Goal: Task Accomplishment & Management: Complete application form

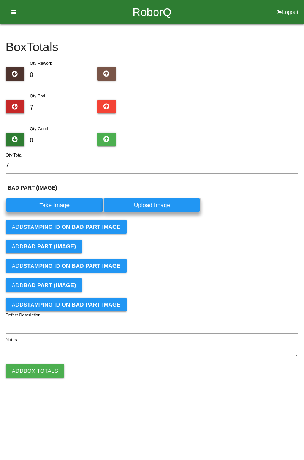
click at [64, 201] on label "Take Image" at bounding box center [55, 205] width 98 height 15
click at [0, 0] on \(IMAGE\) "Take Image" at bounding box center [0, 0] width 0 height 0
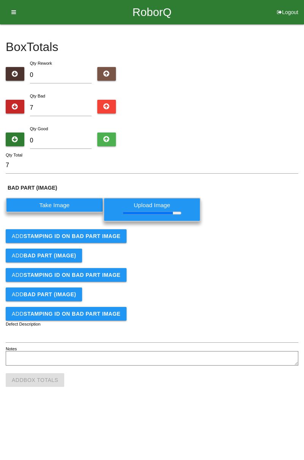
click at [110, 241] on button "Add STAMPING ID on BAD PART Image" at bounding box center [66, 236] width 121 height 14
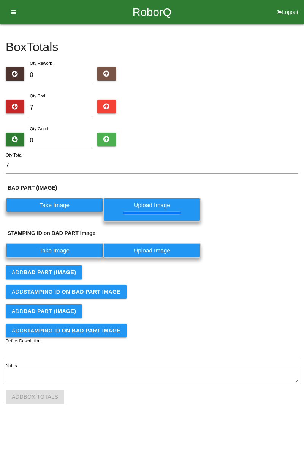
click at [75, 251] on label "Take Image" at bounding box center [55, 250] width 98 height 15
click at [0, 0] on PART "Take Image" at bounding box center [0, 0] width 0 height 0
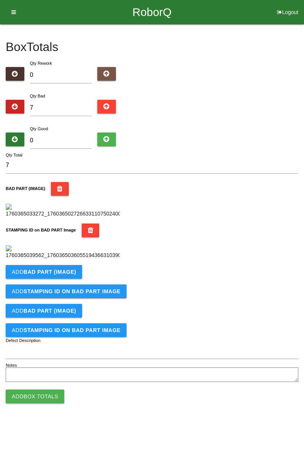
scroll to position [167, 0]
click at [76, 279] on button "Add BAD PART (IMAGE)" at bounding box center [44, 272] width 76 height 14
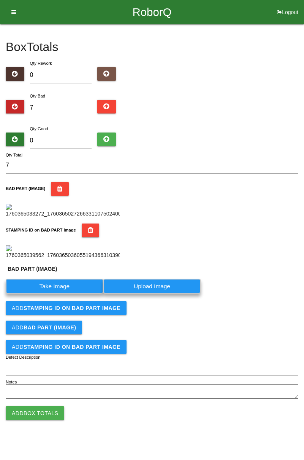
click at [75, 293] on label "Take Image" at bounding box center [55, 286] width 98 height 15
click at [0, 0] on \(IMAGE\) "Take Image" at bounding box center [0, 0] width 0 height 0
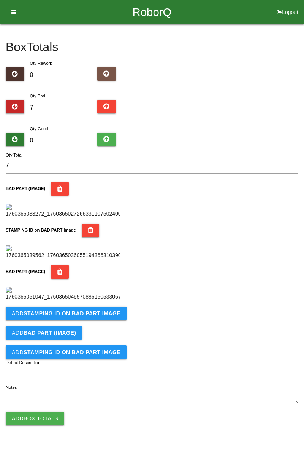
scroll to position [292, 0]
click at [100, 316] on b "STAMPING ID on BAD PART Image" at bounding box center [72, 313] width 97 height 6
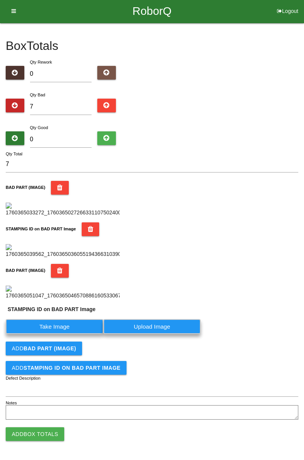
click at [62, 334] on label "Take Image" at bounding box center [55, 326] width 98 height 15
click at [0, 0] on PART "Take Image" at bounding box center [0, 0] width 0 height 0
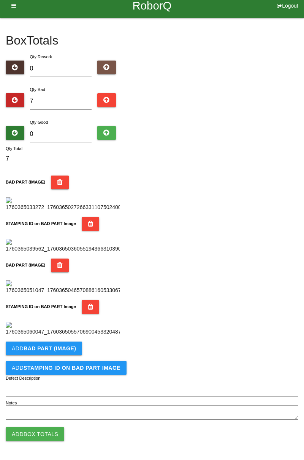
scroll to position [417, 0]
click at [73, 351] on b "BAD PART (IMAGE)" at bounding box center [50, 348] width 53 height 6
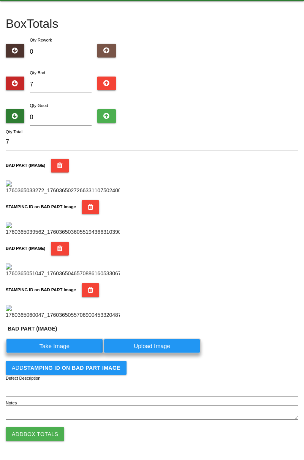
click at [61, 353] on label "Take Image" at bounding box center [55, 345] width 98 height 15
click at [0, 0] on \(IMAGE\) "Take Image" at bounding box center [0, 0] width 0 height 0
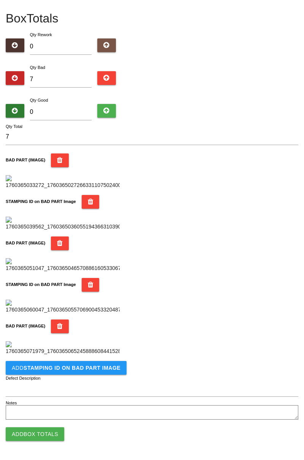
scroll to position [542, 0]
click at [97, 367] on b "STAMPING ID on BAD PART Image" at bounding box center [72, 368] width 97 height 6
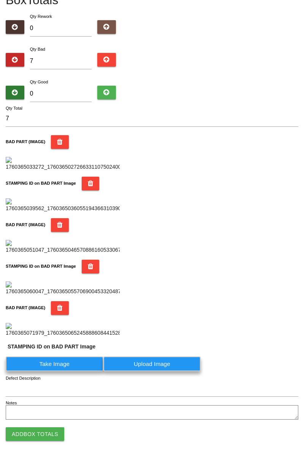
click at [65, 371] on label "Take Image" at bounding box center [55, 363] width 98 height 15
click at [0, 0] on PART "Take Image" at bounding box center [0, 0] width 0 height 0
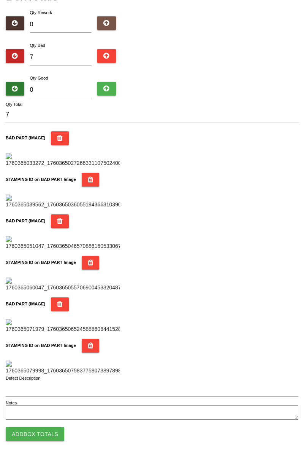
scroll to position [0, 0]
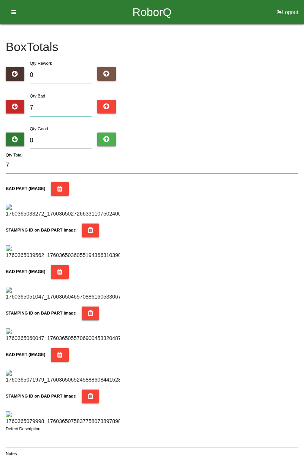
click at [71, 101] on input "7" at bounding box center [61, 108] width 62 height 16
type input "0"
type input "1"
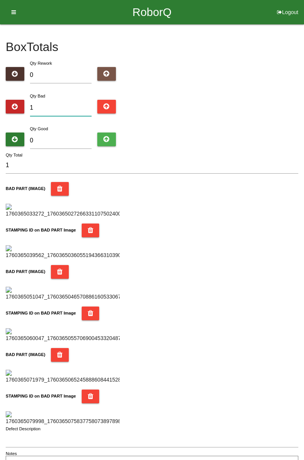
type input "10"
click at [72, 100] on input "10" at bounding box center [61, 108] width 62 height 16
click at [296, 100] on div "Qty Bad 10" at bounding box center [152, 105] width 293 height 27
click at [69, 105] on input "10" at bounding box center [61, 108] width 62 height 16
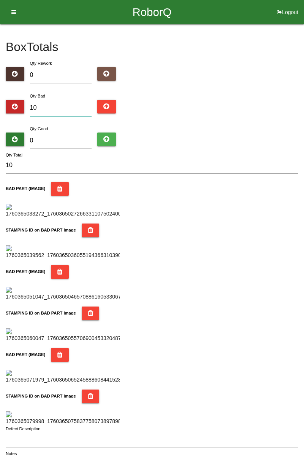
type input "1"
type input "19"
type input "1"
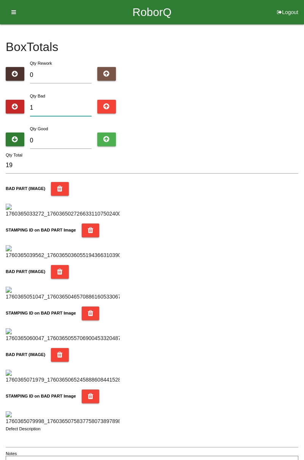
type input "1"
type input "0"
type input "9"
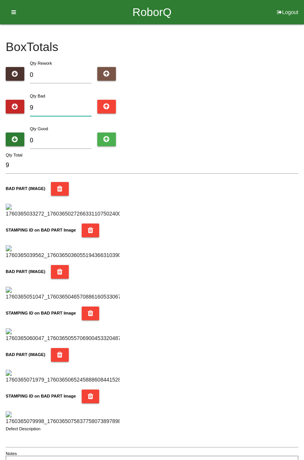
type input "0"
type input "1"
type input "14"
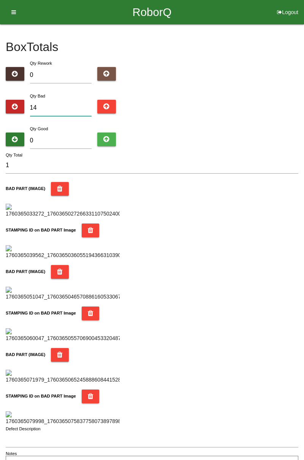
type input "14"
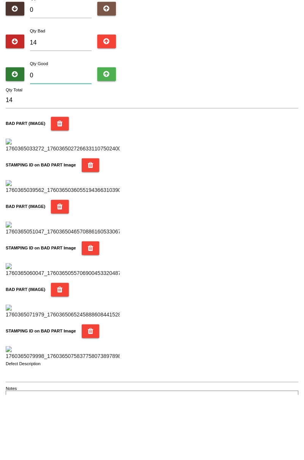
click at [68, 139] on input "0" at bounding box center [61, 140] width 62 height 16
type input "7"
type input "21"
type input "71"
type input "85"
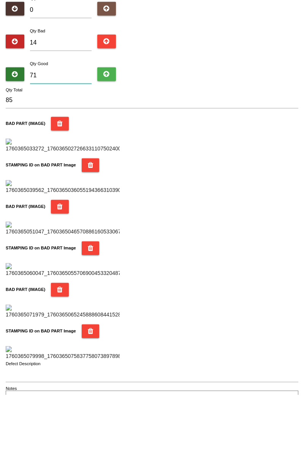
type input "7"
type input "21"
type input "77"
type input "91"
type input "770"
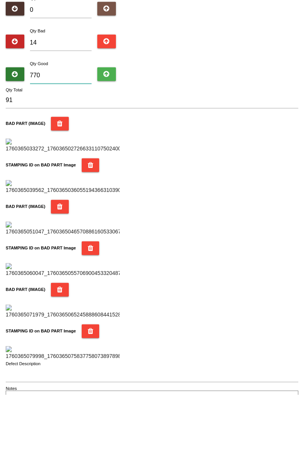
type input "784"
type input "77"
type input "91"
type input "7"
type input "21"
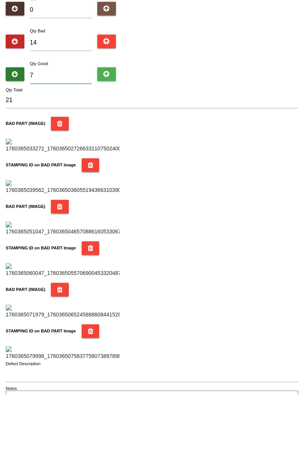
type input "0"
type input "14"
type input "7"
type input "21"
type input "70"
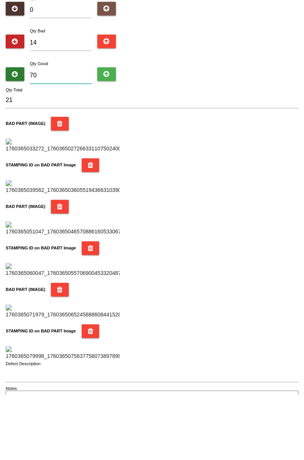
type input "84"
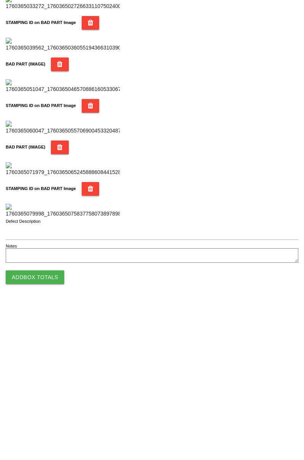
scroll to position [667, 0]
type input "70"
click at [51, 430] on button "Add Box Totals" at bounding box center [35, 434] width 59 height 14
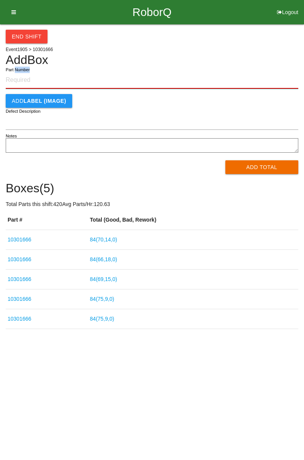
click at [78, 76] on input "Part Number" at bounding box center [152, 80] width 293 height 17
paste input "10301666"
type input "10301666"
click at [262, 166] on button "Add Total" at bounding box center [262, 167] width 73 height 14
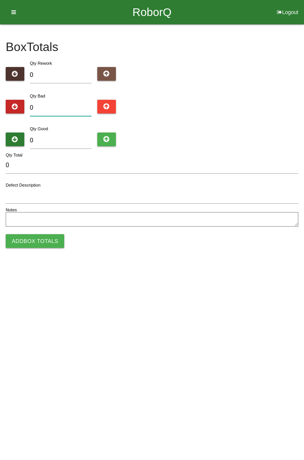
click at [67, 108] on input "0" at bounding box center [61, 108] width 62 height 16
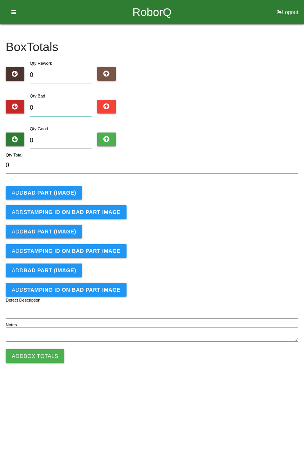
type input "6"
click at [73, 190] on b "BAD PART (IMAGE)" at bounding box center [50, 193] width 53 height 6
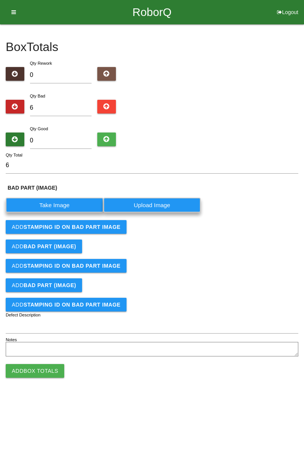
click at [62, 203] on label "Take Image" at bounding box center [55, 205] width 98 height 15
click at [0, 0] on \(IMAGE\) "Take Image" at bounding box center [0, 0] width 0 height 0
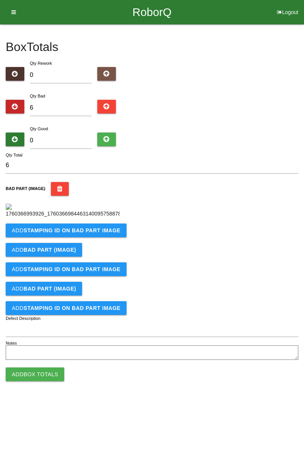
scroll to position [43, 0]
click at [94, 233] on b "STAMPING ID on BAD PART Image" at bounding box center [72, 230] width 97 height 6
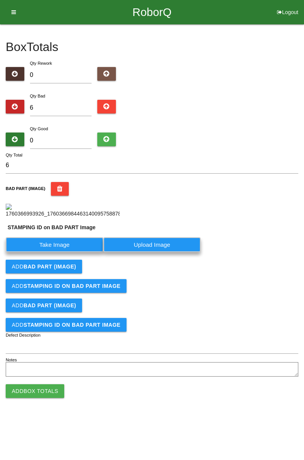
click at [64, 252] on label "Take Image" at bounding box center [55, 244] width 98 height 15
click at [0, 0] on PART "Take Image" at bounding box center [0, 0] width 0 height 0
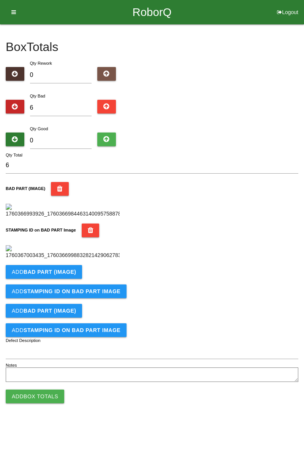
scroll to position [167, 0]
click at [76, 279] on button "Add BAD PART (IMAGE)" at bounding box center [44, 272] width 76 height 14
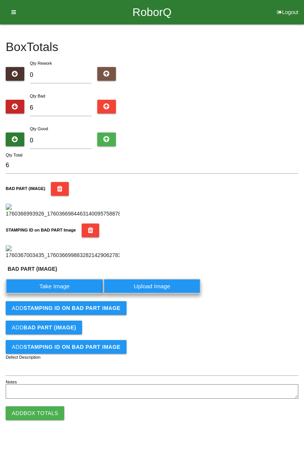
click at [68, 293] on label "Take Image" at bounding box center [55, 286] width 98 height 15
click at [0, 0] on \(IMAGE\) "Take Image" at bounding box center [0, 0] width 0 height 0
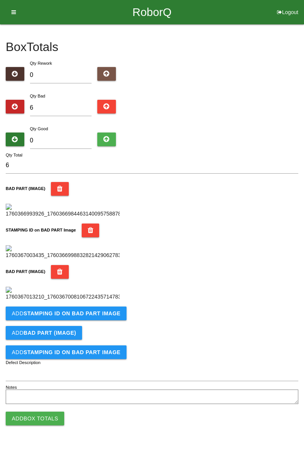
scroll to position [292, 0]
click at [109, 320] on button "Add STAMPING ID on BAD PART Image" at bounding box center [66, 313] width 121 height 14
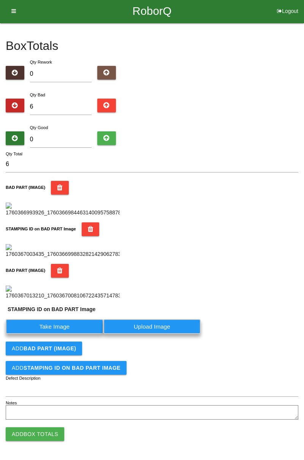
click at [73, 334] on label "Take Image" at bounding box center [55, 326] width 98 height 15
click at [0, 0] on PART "Take Image" at bounding box center [0, 0] width 0 height 0
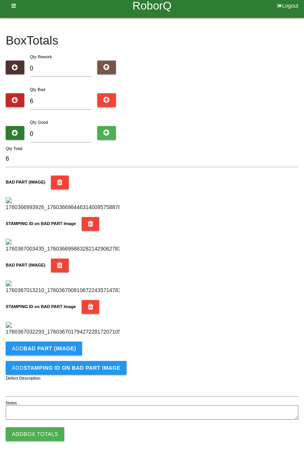
scroll to position [417, 0]
click at [78, 351] on button "Add BAD PART (IMAGE)" at bounding box center [44, 348] width 76 height 14
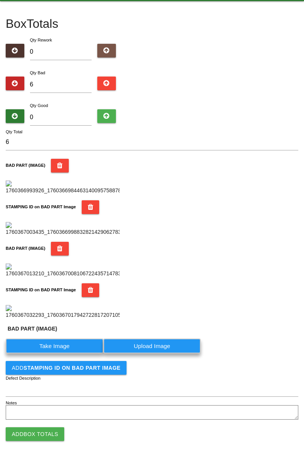
click at [59, 353] on label "Take Image" at bounding box center [55, 345] width 98 height 15
click at [0, 0] on \(IMAGE\) "Take Image" at bounding box center [0, 0] width 0 height 0
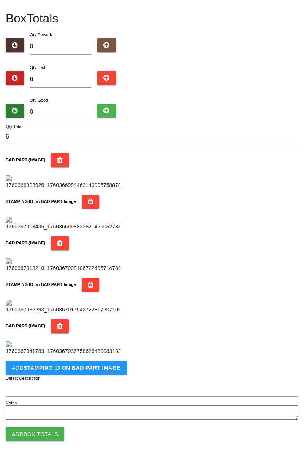
scroll to position [542, 0]
click at [88, 370] on b "STAMPING ID on BAD PART Image" at bounding box center [72, 368] width 97 height 6
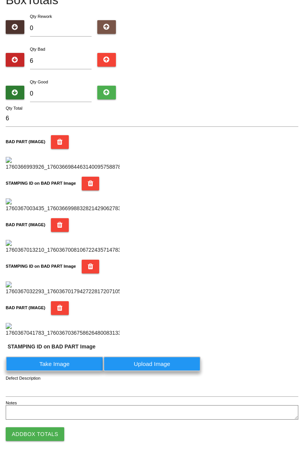
click at [69, 371] on label "Take Image" at bounding box center [55, 363] width 98 height 15
click at [0, 0] on PART "Take Image" at bounding box center [0, 0] width 0 height 0
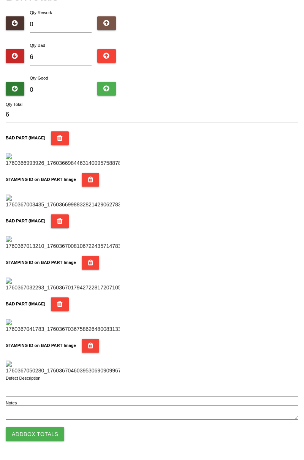
scroll to position [667, 0]
click at [53, 437] on button "Add Box Totals" at bounding box center [35, 434] width 59 height 14
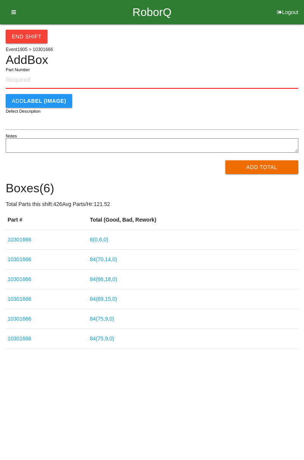
click at [107, 237] on link "6 ( 0 , 6 , 0 )" at bounding box center [99, 239] width 18 height 6
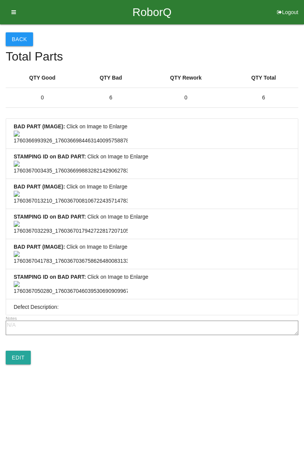
scroll to position [566, 0]
click at [24, 364] on link "Edit" at bounding box center [18, 358] width 25 height 14
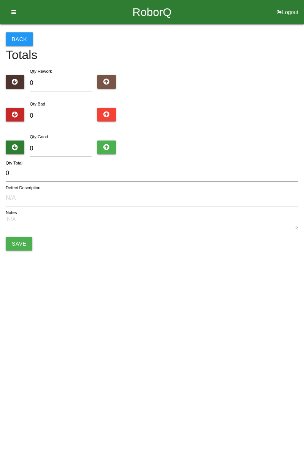
type input "6"
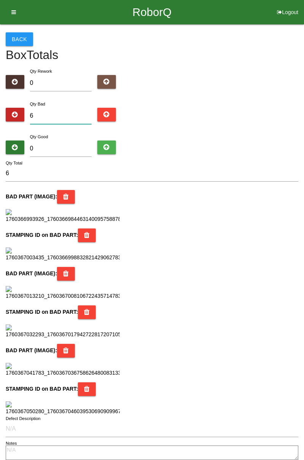
click at [64, 113] on input "6" at bounding box center [61, 116] width 62 height 16
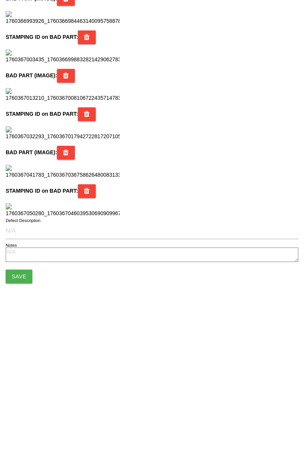
scroll to position [676, 0]
click at [23, 414] on button "Save" at bounding box center [19, 415] width 27 height 14
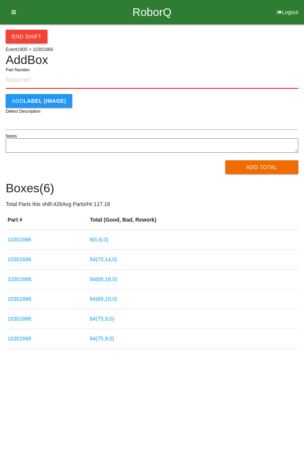
click at [107, 237] on link "6 ( 0 , 6 , 0 )" at bounding box center [99, 239] width 18 height 6
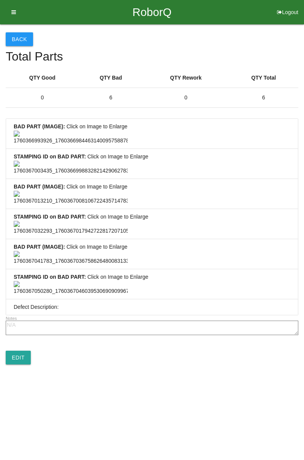
scroll to position [566, 0]
click at [27, 364] on link "Edit" at bounding box center [18, 358] width 25 height 14
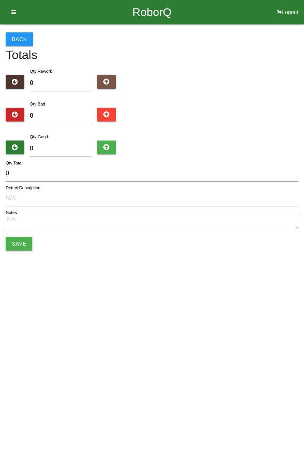
type input "6"
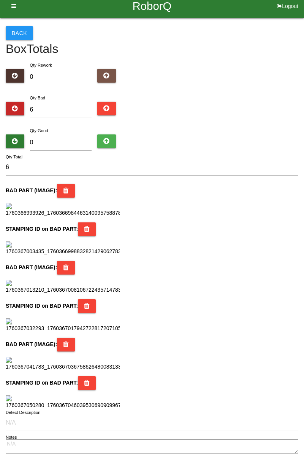
scroll to position [6, 0]
click at [55, 109] on input "6" at bounding box center [61, 110] width 62 height 16
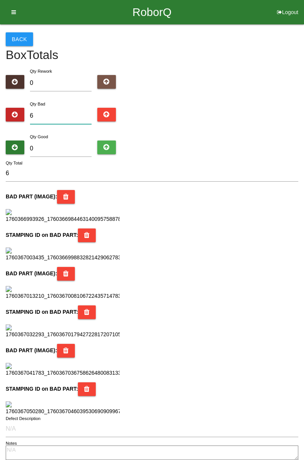
scroll to position [0, 0]
click at [70, 148] on input "0" at bounding box center [61, 148] width 62 height 16
type input "7"
type input "13"
type input "78"
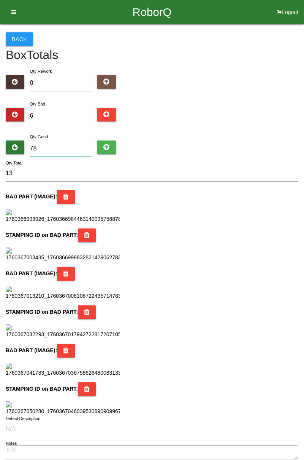
type input "84"
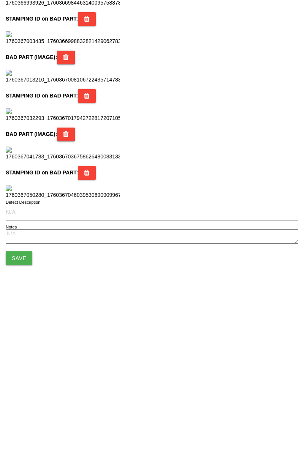
scroll to position [676, 0]
type input "78"
click at [25, 419] on button "Save" at bounding box center [19, 415] width 27 height 14
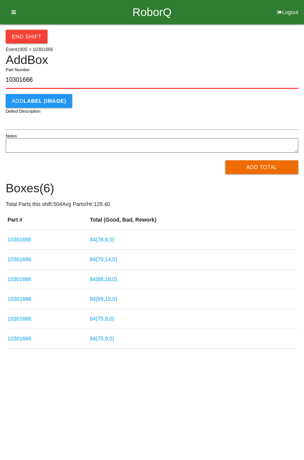
type input "10301666"
click at [280, 168] on button "Add Total" at bounding box center [262, 167] width 73 height 14
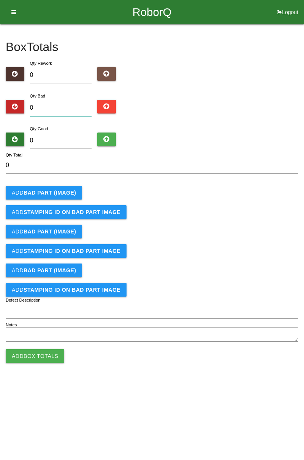
click at [62, 107] on input "0" at bounding box center [61, 108] width 62 height 16
type input "7"
click at [62, 186] on button "Add BAD PART (IMAGE)" at bounding box center [44, 193] width 76 height 14
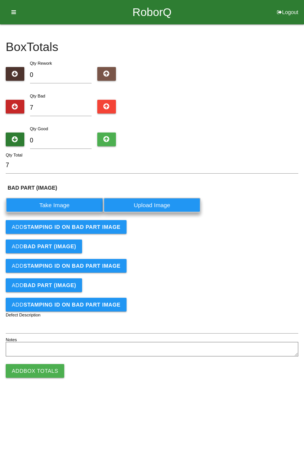
click at [61, 204] on label "Take Image" at bounding box center [55, 205] width 98 height 15
click at [0, 0] on \(IMAGE\) "Take Image" at bounding box center [0, 0] width 0 height 0
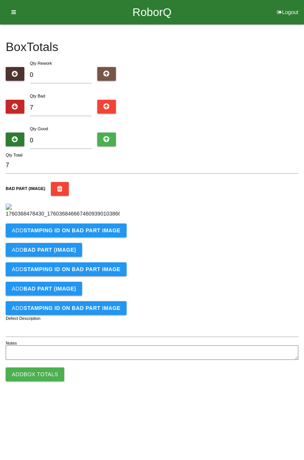
click at [85, 237] on button "Add STAMPING ID on BAD PART Image" at bounding box center [66, 230] width 121 height 14
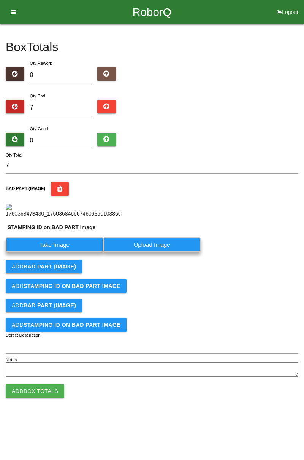
click at [57, 252] on label "Take Image" at bounding box center [55, 244] width 98 height 15
click at [0, 0] on PART "Take Image" at bounding box center [0, 0] width 0 height 0
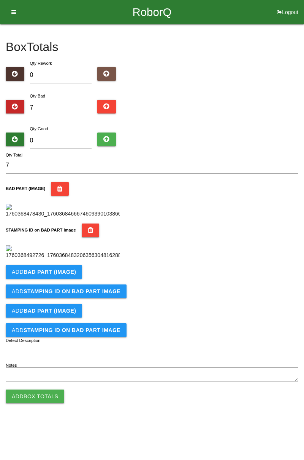
scroll to position [167, 0]
click at [67, 275] on b "BAD PART (IMAGE)" at bounding box center [50, 272] width 53 height 6
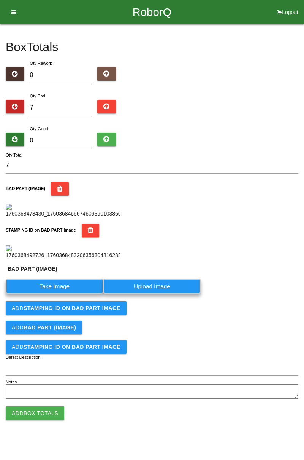
click at [61, 293] on label "Take Image" at bounding box center [55, 286] width 98 height 15
click at [0, 0] on \(IMAGE\) "Take Image" at bounding box center [0, 0] width 0 height 0
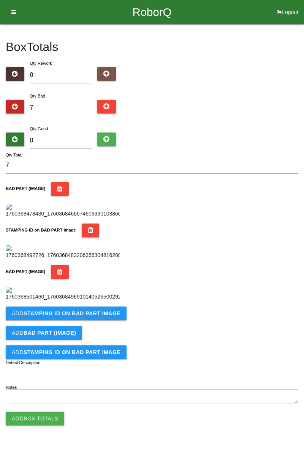
scroll to position [292, 0]
click at [84, 316] on b "STAMPING ID on BAD PART Image" at bounding box center [72, 313] width 97 height 6
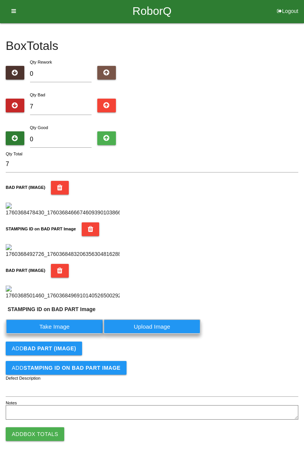
click at [64, 334] on label "Take Image" at bounding box center [55, 326] width 98 height 15
click at [0, 0] on PART "Take Image" at bounding box center [0, 0] width 0 height 0
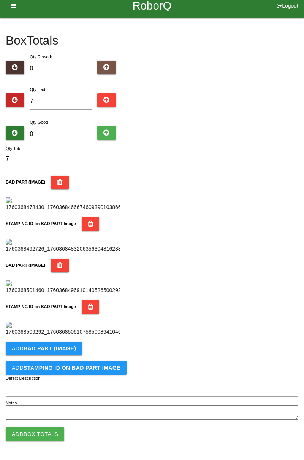
scroll to position [65, 0]
click at [79, 205] on img at bounding box center [63, 204] width 114 height 14
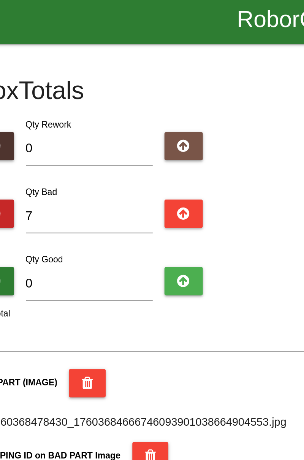
scroll to position [369, 0]
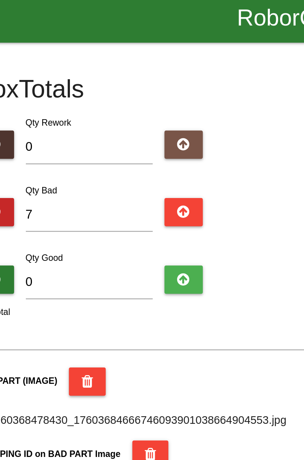
click at [106, 203] on img at bounding box center [81, 207] width 151 height 8
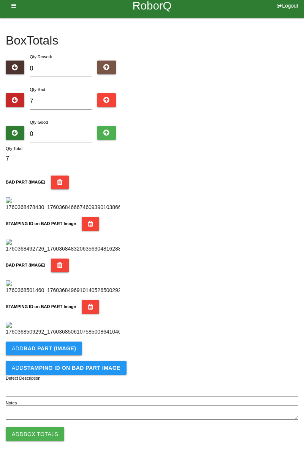
scroll to position [115, 0]
click at [88, 217] on icon "button" at bounding box center [91, 224] width 6 height 14
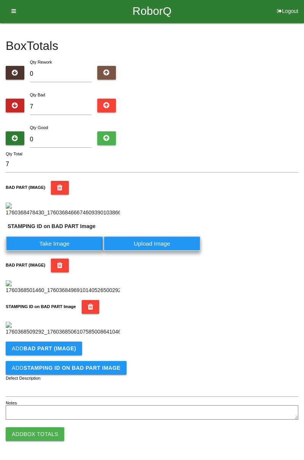
click at [61, 181] on button "BAD PART (IMAGE)" at bounding box center [60, 188] width 18 height 14
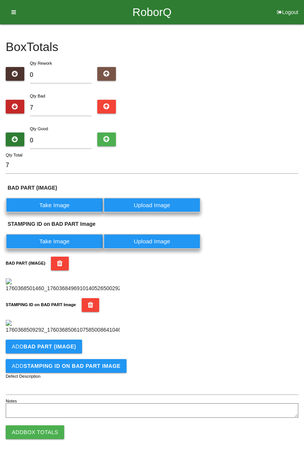
click at [71, 198] on label "Take Image" at bounding box center [55, 205] width 98 height 15
click at [0, 0] on \(IMAGE\) "Take Image" at bounding box center [0, 0] width 0 height 0
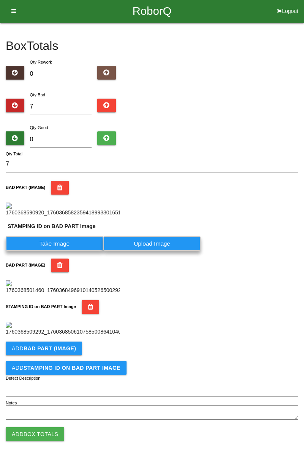
click at [78, 236] on label "Take Image" at bounding box center [55, 243] width 98 height 15
click at [0, 0] on PART "Take Image" at bounding box center [0, 0] width 0 height 0
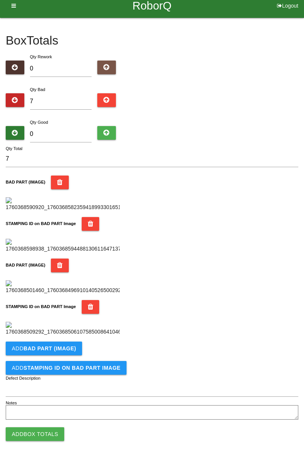
scroll to position [417, 0]
click at [66, 343] on button "Add BAD PART (IMAGE)" at bounding box center [44, 348] width 76 height 14
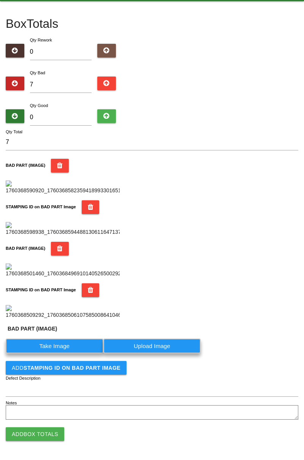
click at [61, 353] on label "Take Image" at bounding box center [55, 345] width 98 height 15
click at [0, 0] on \(IMAGE\) "Take Image" at bounding box center [0, 0] width 0 height 0
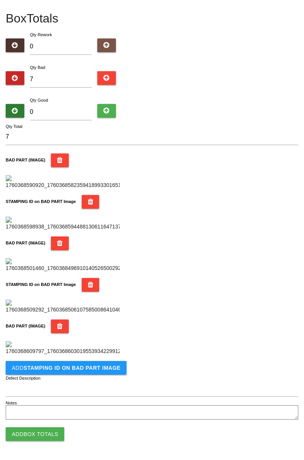
scroll to position [542, 0]
click at [91, 372] on button "Add STAMPING ID on BAD PART Image" at bounding box center [66, 368] width 121 height 14
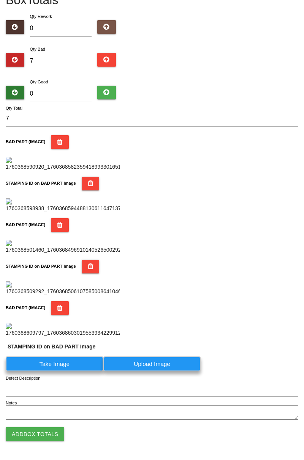
click at [69, 371] on label "Take Image" at bounding box center [55, 363] width 98 height 15
click at [0, 0] on PART "Take Image" at bounding box center [0, 0] width 0 height 0
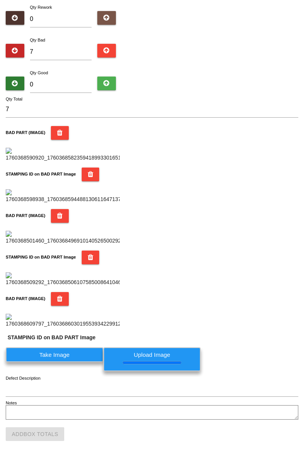
click at [73, 362] on label "Take Image" at bounding box center [55, 354] width 98 height 15
click at [0, 0] on PART "Take Image" at bounding box center [0, 0] width 0 height 0
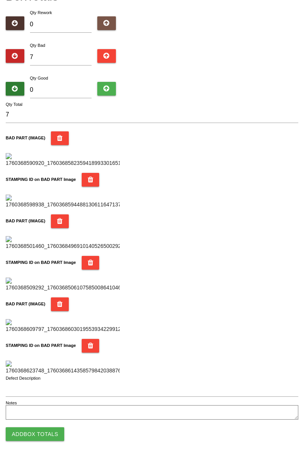
scroll to position [667, 0]
click at [88, 339] on icon "button" at bounding box center [91, 346] width 6 height 14
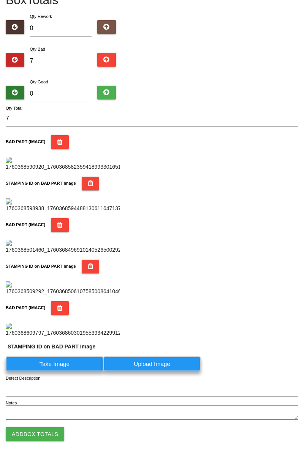
scroll to position [560, 0]
click at [62, 362] on label "Take Image" at bounding box center [55, 363] width 98 height 15
click at [0, 0] on PART "Take Image" at bounding box center [0, 0] width 0 height 0
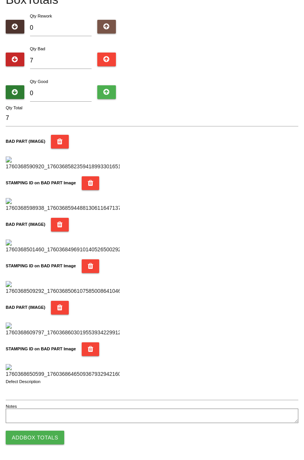
scroll to position [0, 0]
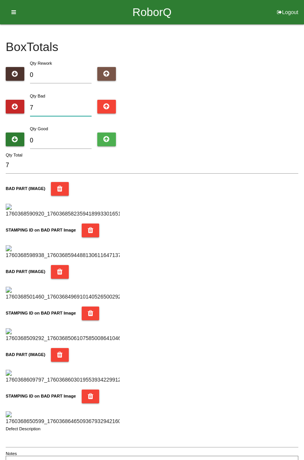
click at [57, 105] on input "7" at bounding box center [61, 108] width 62 height 16
type input "0"
type input "1"
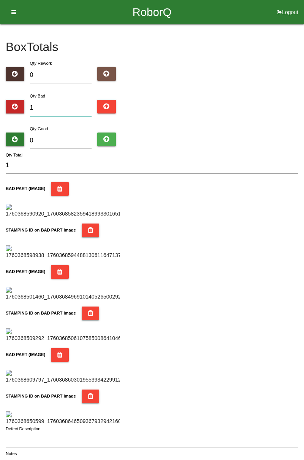
type input "12"
click at [70, 106] on input "12" at bounding box center [61, 108] width 62 height 16
type input "12"
click at [304, 72] on div "Box Totals Translate Weight Weight unit: Rework Weight Bad Weight Good Weight 0…" at bounding box center [152, 248] width 304 height 448
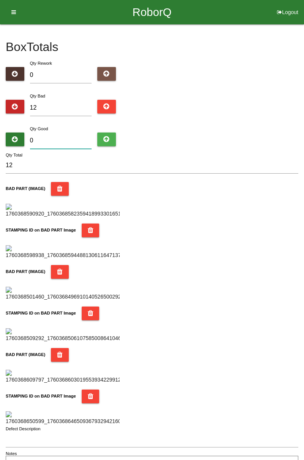
click at [61, 139] on input "0" at bounding box center [61, 140] width 62 height 16
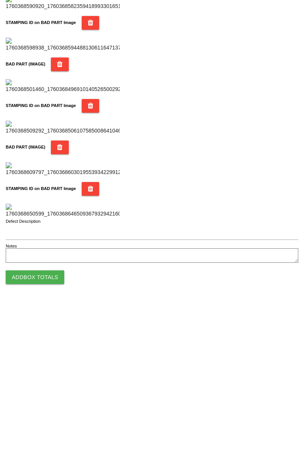
type input "7"
type input "19"
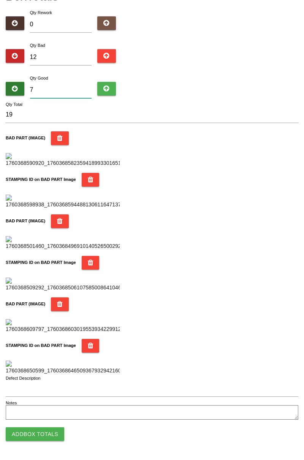
type input "72"
type input "84"
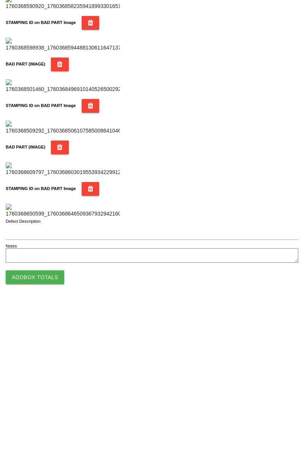
type input "72"
click at [53, 433] on button "Add Box Totals" at bounding box center [35, 434] width 59 height 14
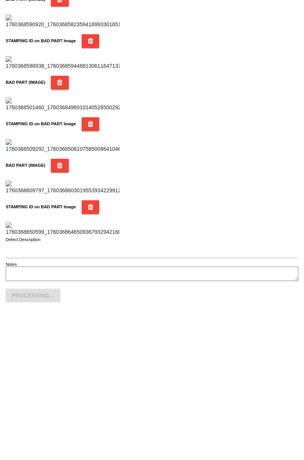
scroll to position [667, 0]
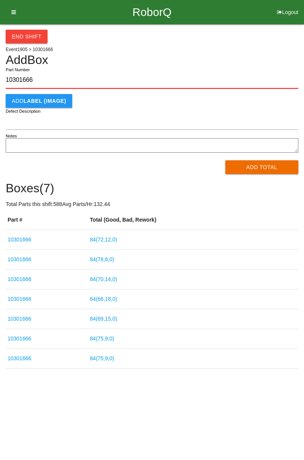
type input "10301666"
click at [275, 164] on button "Add Total" at bounding box center [262, 167] width 73 height 14
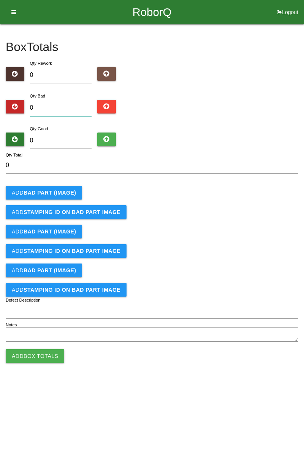
click at [63, 105] on input "0" at bounding box center [61, 108] width 62 height 16
type input "1"
click at [61, 194] on b "BAD PART (IMAGE)" at bounding box center [50, 193] width 53 height 6
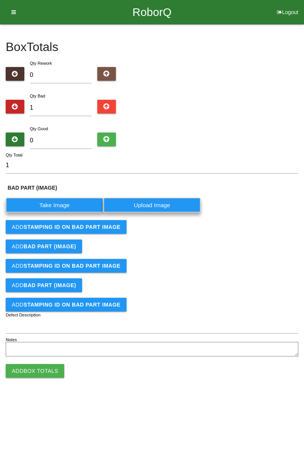
click at [63, 202] on label "Take Image" at bounding box center [55, 205] width 98 height 15
click at [0, 0] on \(IMAGE\) "Take Image" at bounding box center [0, 0] width 0 height 0
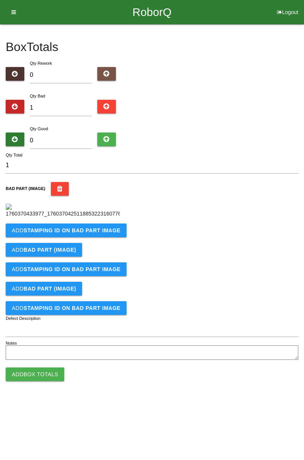
scroll to position [43, 0]
click at [99, 233] on b "STAMPING ID on BAD PART Image" at bounding box center [72, 230] width 97 height 6
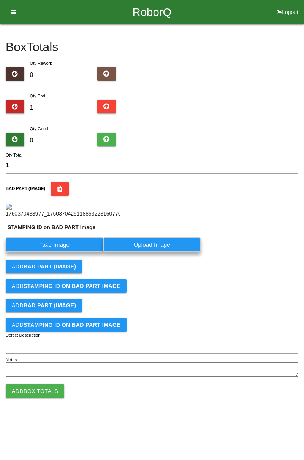
click at [57, 252] on label "Take Image" at bounding box center [55, 244] width 98 height 15
click at [0, 0] on PART "Take Image" at bounding box center [0, 0] width 0 height 0
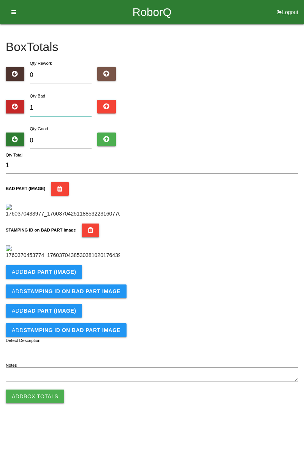
click at [75, 100] on input "1" at bounding box center [61, 108] width 62 height 16
click at [302, 96] on div "Box Totals Translate Weight Weight unit: Rework Weight Bad Weight Good Weight 0…" at bounding box center [152, 204] width 304 height 360
click at [61, 106] on input "1" at bounding box center [61, 108] width 62 height 16
type input "0"
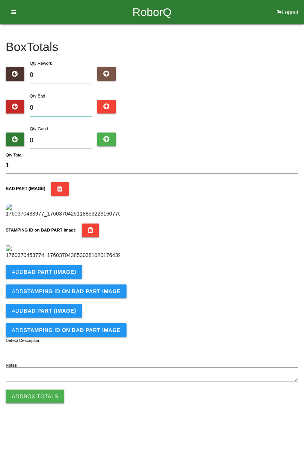
type input "0"
type input "8"
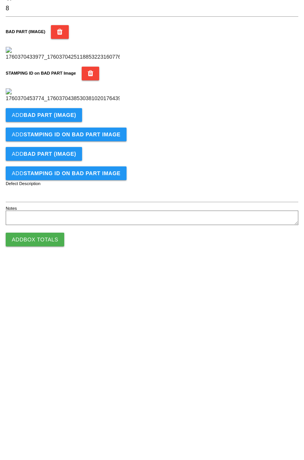
type input "8"
click at [64, 275] on b "BAD PART (IMAGE)" at bounding box center [50, 272] width 53 height 6
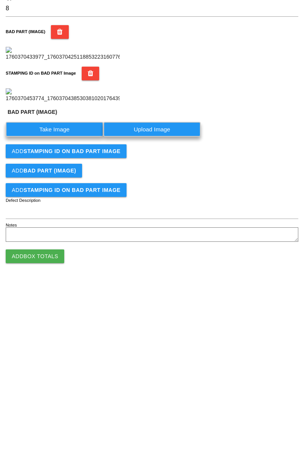
scroll to position [167, 0]
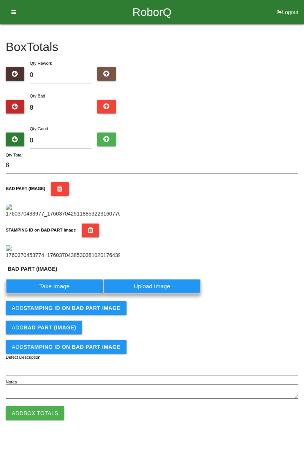
click at [70, 293] on label "Take Image" at bounding box center [55, 286] width 98 height 15
click at [0, 0] on \(IMAGE\) "Take Image" at bounding box center [0, 0] width 0 height 0
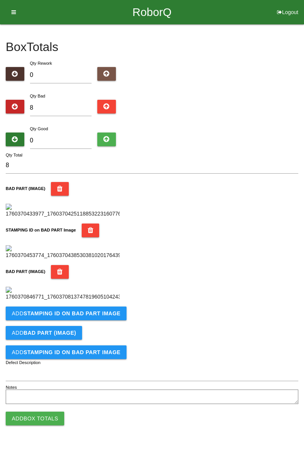
scroll to position [292, 0]
click at [94, 320] on button "Add STAMPING ID on BAD PART Image" at bounding box center [66, 313] width 121 height 14
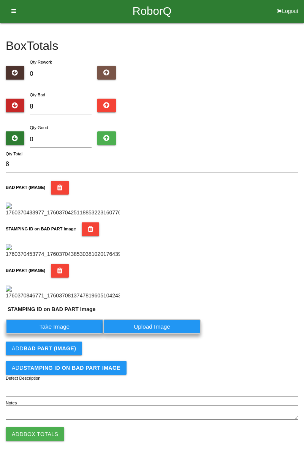
click at [62, 334] on label "Take Image" at bounding box center [55, 326] width 98 height 15
click at [0, 0] on PART "Take Image" at bounding box center [0, 0] width 0 height 0
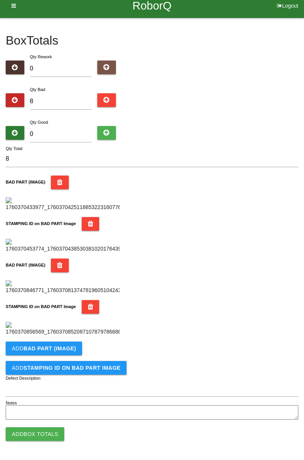
scroll to position [417, 0]
click at [69, 351] on b "BAD PART (IMAGE)" at bounding box center [50, 348] width 53 height 6
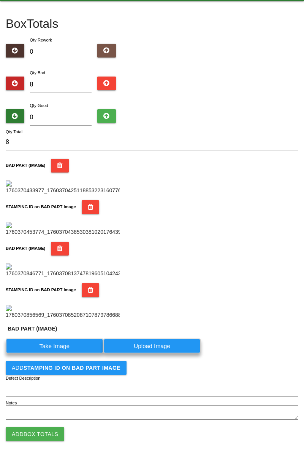
click at [63, 353] on label "Take Image" at bounding box center [55, 345] width 98 height 15
click at [0, 0] on \(IMAGE\) "Take Image" at bounding box center [0, 0] width 0 height 0
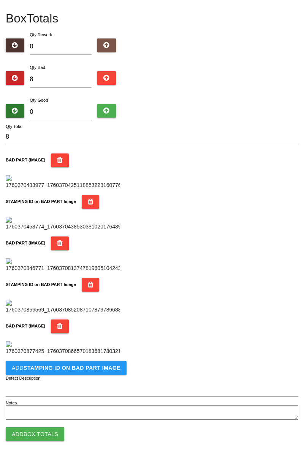
scroll to position [542, 0]
click at [57, 319] on icon "button" at bounding box center [60, 326] width 6 height 14
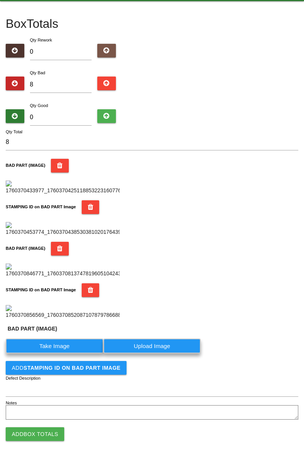
click at [76, 349] on label "Take Image" at bounding box center [55, 345] width 98 height 15
click at [0, 0] on \(IMAGE\) "Take Image" at bounding box center [0, 0] width 0 height 0
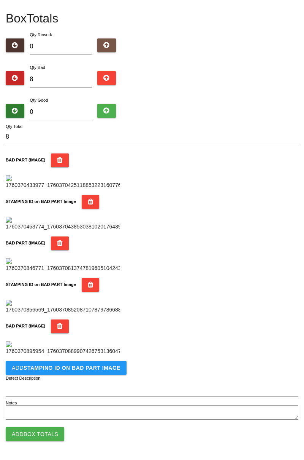
scroll to position [542, 0]
click at [94, 370] on b "STAMPING ID on BAD PART Image" at bounding box center [72, 368] width 97 height 6
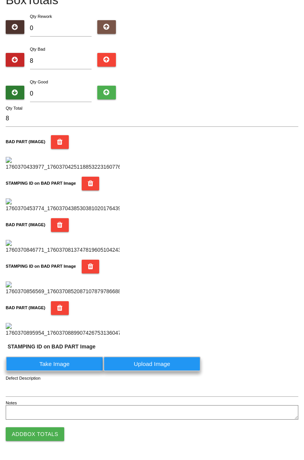
click at [75, 371] on label "Take Image" at bounding box center [55, 363] width 98 height 15
click at [0, 0] on PART "Take Image" at bounding box center [0, 0] width 0 height 0
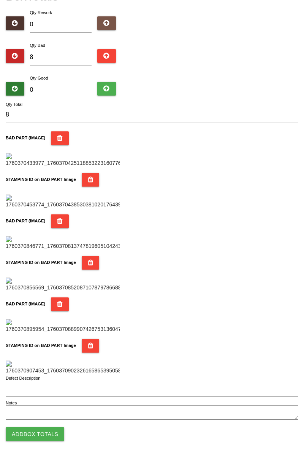
scroll to position [0, 0]
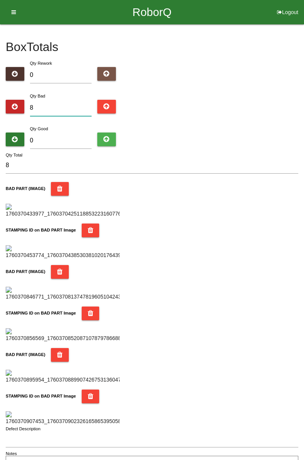
click at [71, 106] on input "8" at bounding box center [61, 108] width 62 height 16
click at [303, 81] on div "Box Totals Translate Weight Weight unit: Rework Weight Bad Weight Good Weight 0…" at bounding box center [152, 248] width 304 height 448
